Goal: Task Accomplishment & Management: Complete application form

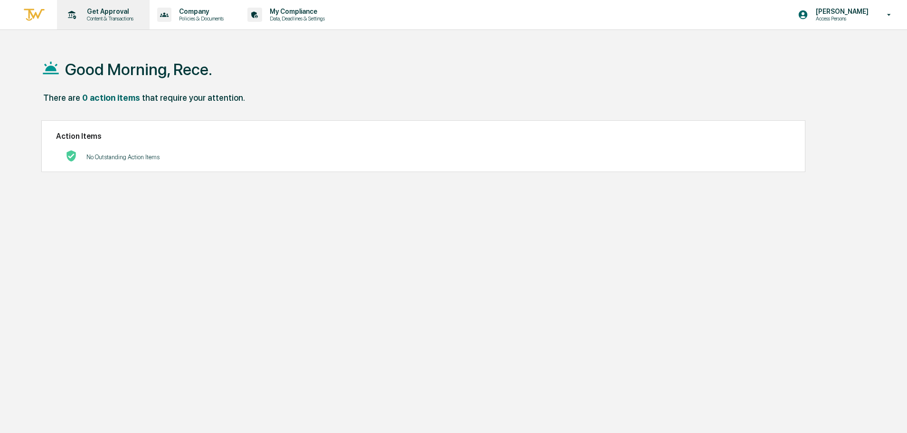
click at [105, 13] on p "Get Approval" at bounding box center [108, 12] width 59 height 8
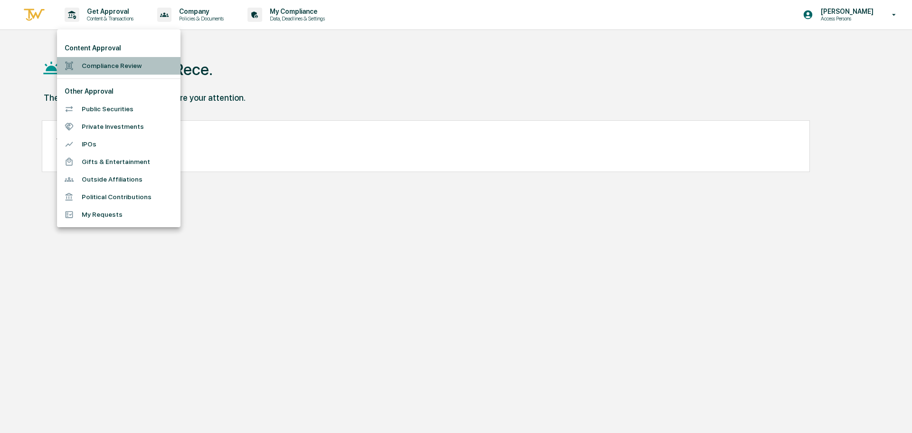
click at [114, 66] on li "Compliance Review" at bounding box center [119, 66] width 124 height 18
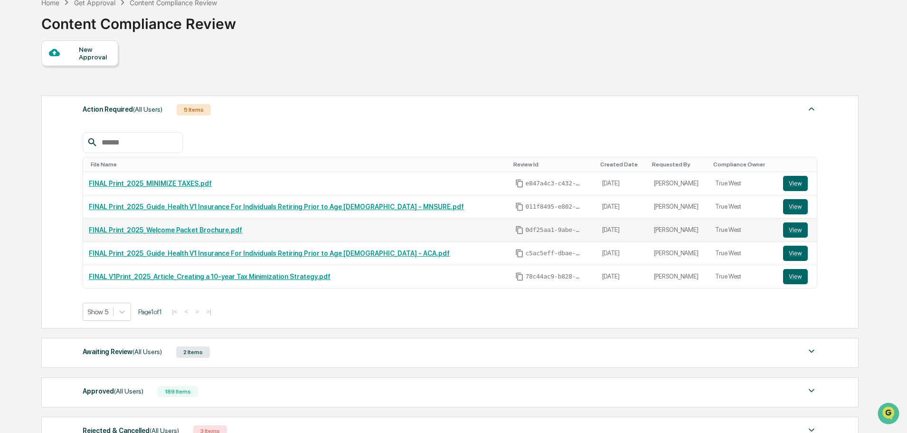
scroll to position [143, 0]
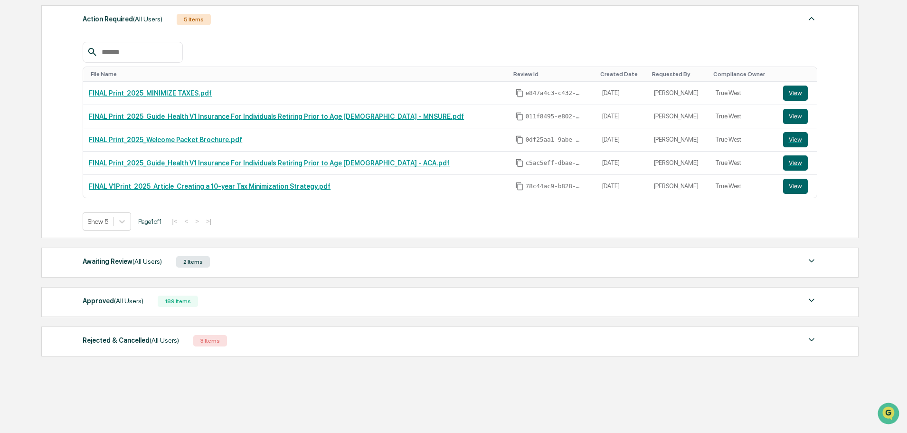
click at [214, 260] on div "Awaiting Review (All Users) 2 Items" at bounding box center [450, 261] width 735 height 13
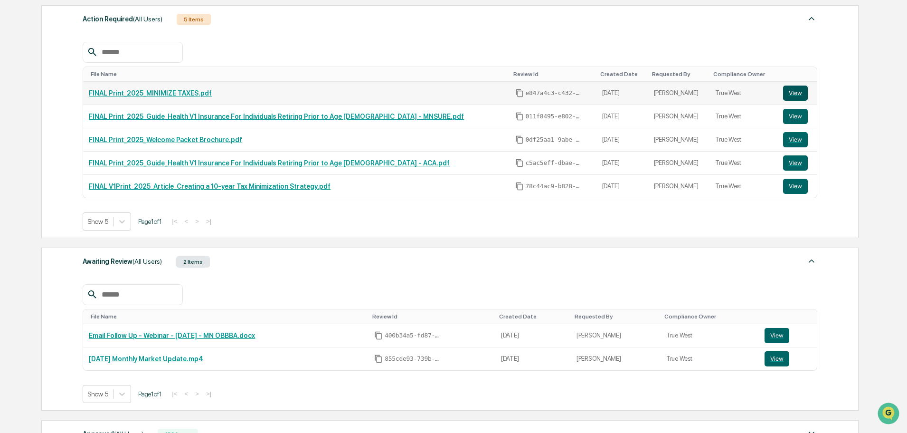
click at [785, 96] on button "View" at bounding box center [795, 93] width 25 height 15
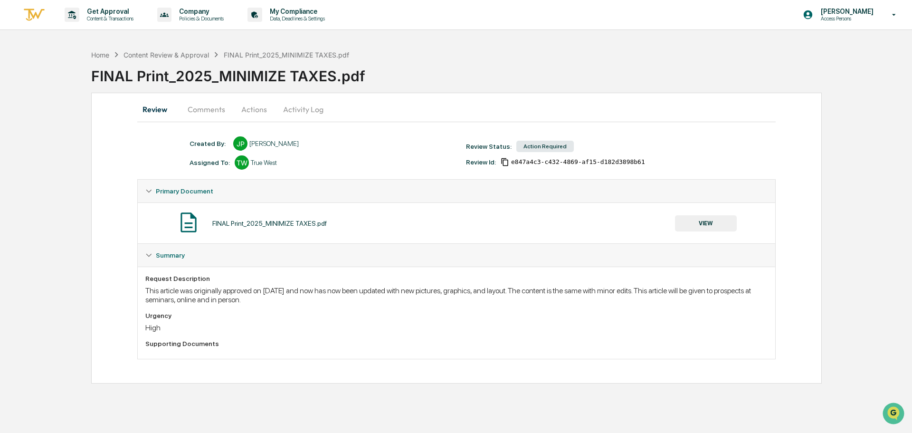
click at [214, 108] on button "Comments" at bounding box center [206, 109] width 53 height 23
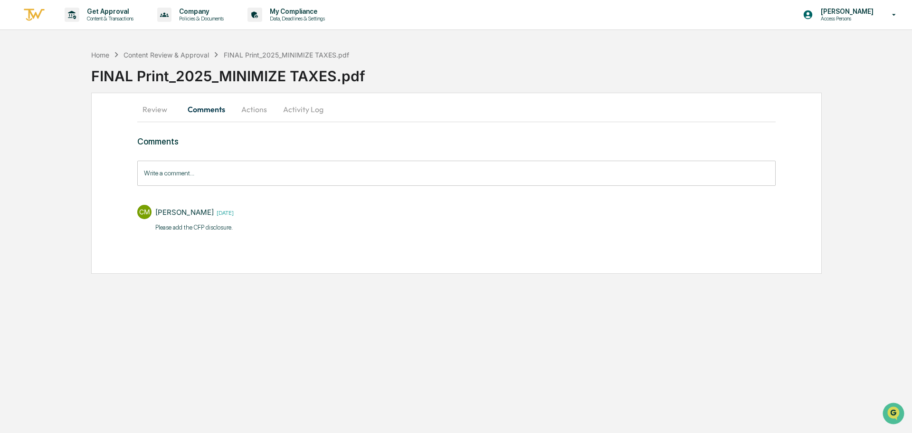
click at [168, 111] on button "Review" at bounding box center [158, 109] width 43 height 23
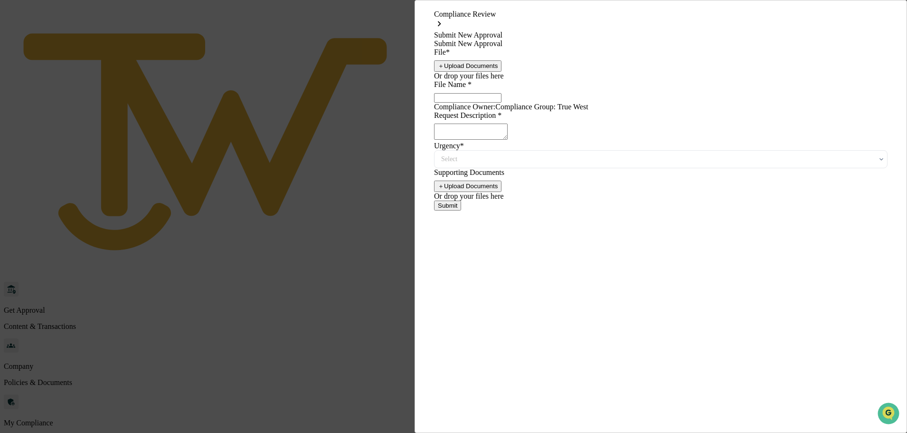
click at [502, 72] on button "＋ Upload Documents" at bounding box center [467, 65] width 67 height 11
type input "**********"
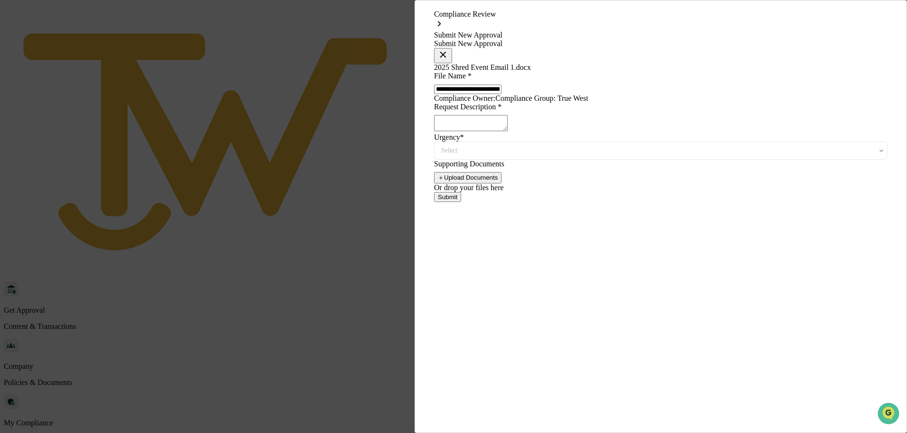
click at [508, 131] on textarea at bounding box center [471, 123] width 74 height 16
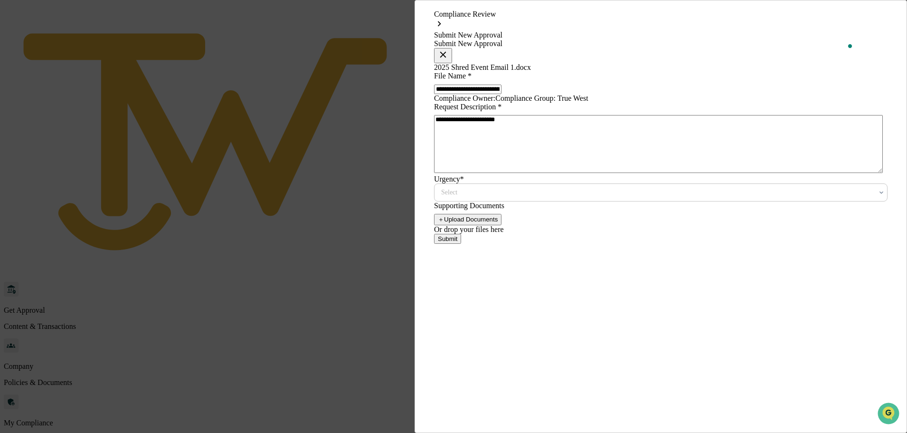
type textarea "**********"
click at [510, 197] on div at bounding box center [657, 193] width 432 height 10
click at [525, 282] on div "Medium" at bounding box center [659, 279] width 448 height 19
click at [461, 244] on button "Submit" at bounding box center [447, 239] width 27 height 10
